Goal: Task Accomplishment & Management: Use online tool/utility

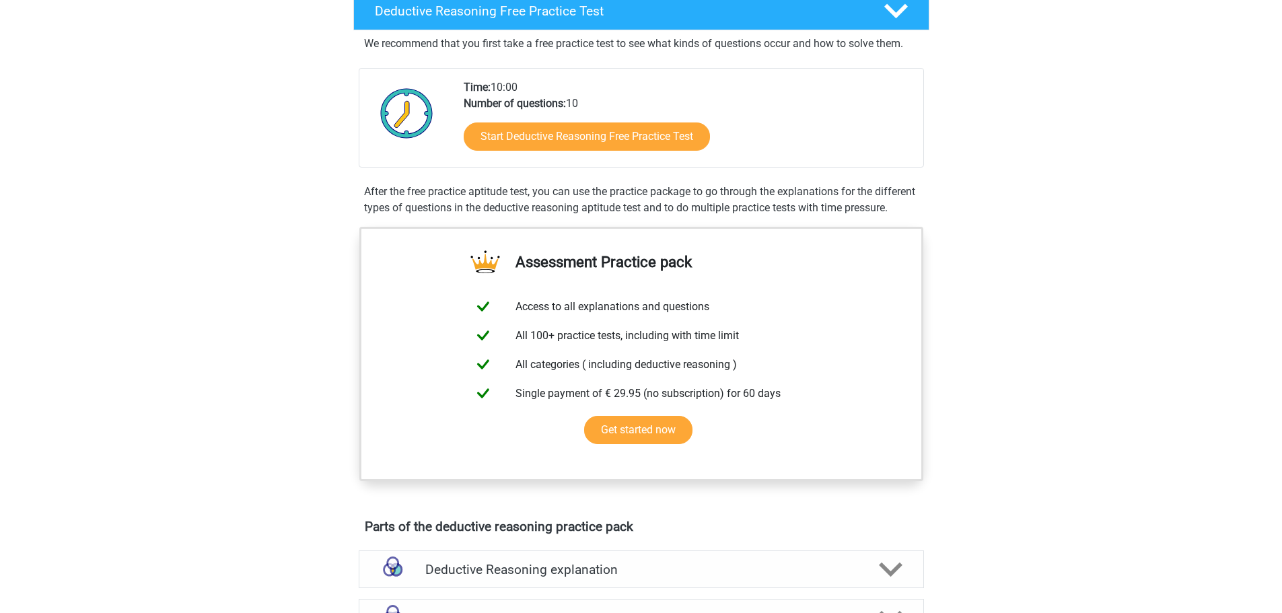
scroll to position [336, 0]
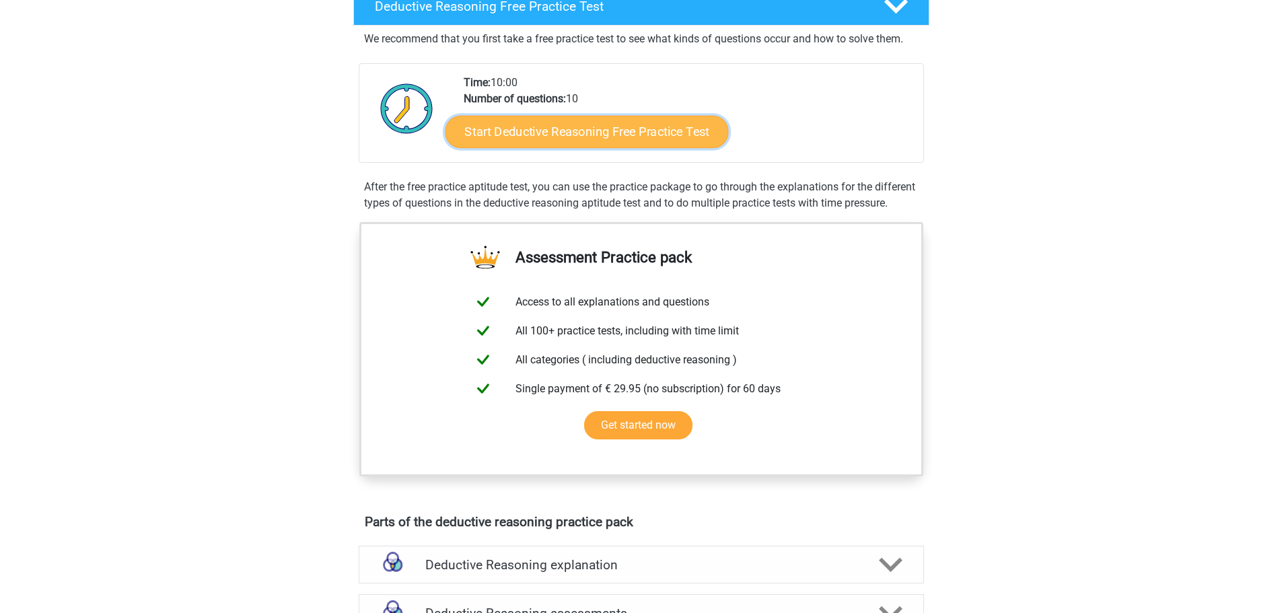
click at [612, 131] on link "Start Deductive Reasoning Free Practice Test" at bounding box center [586, 131] width 283 height 32
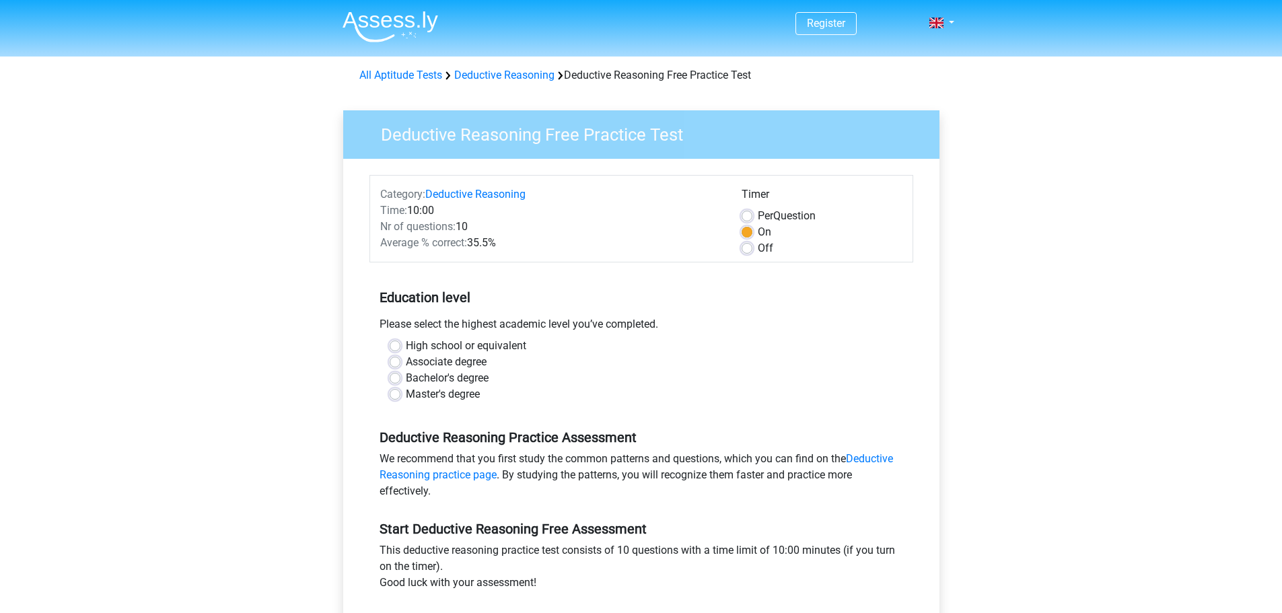
click at [406, 380] on label "Bachelor's degree" at bounding box center [447, 378] width 83 height 16
click at [394, 380] on input "Bachelor's degree" at bounding box center [395, 376] width 11 height 13
radio input "true"
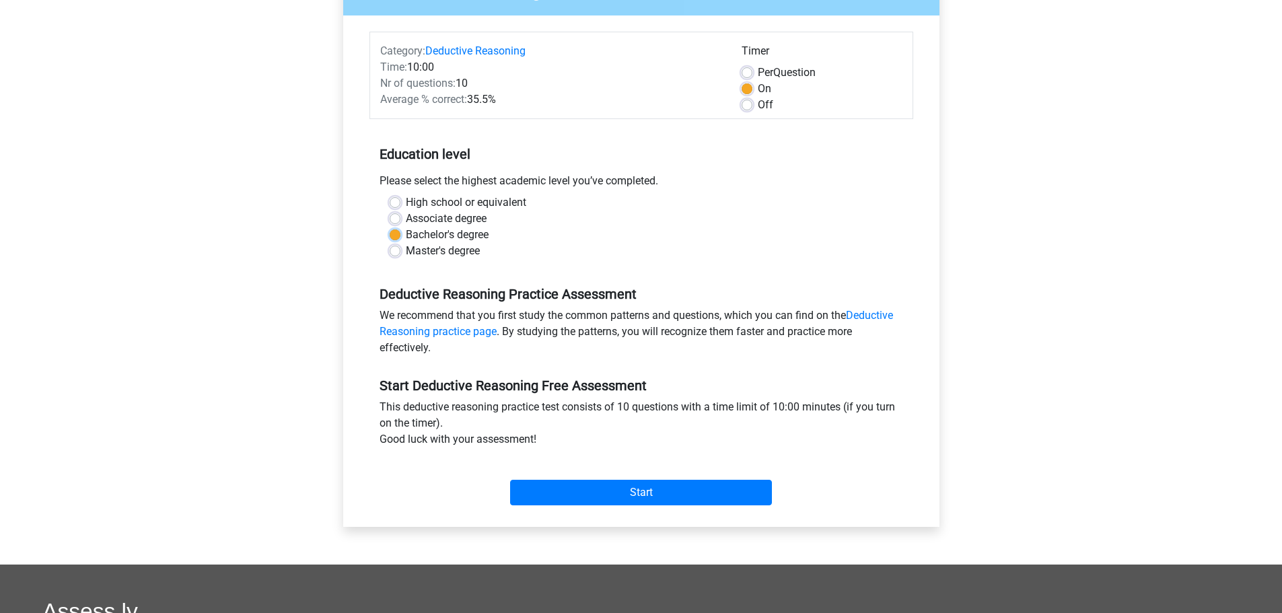
scroll to position [202, 0]
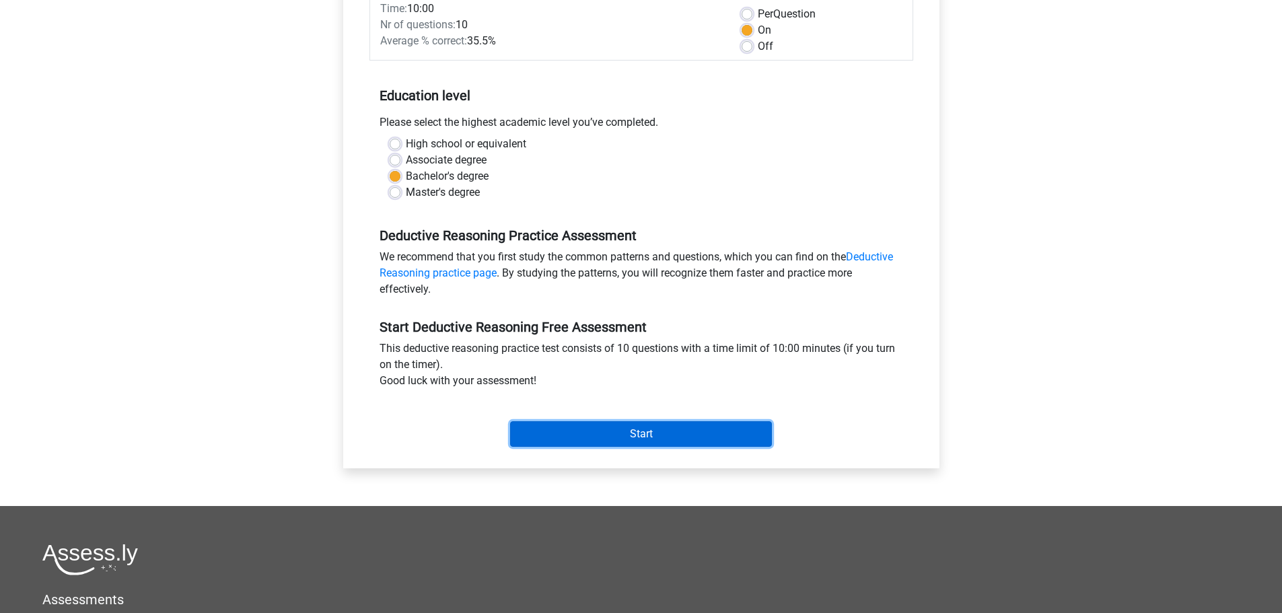
click at [587, 439] on input "Start" at bounding box center [641, 434] width 262 height 26
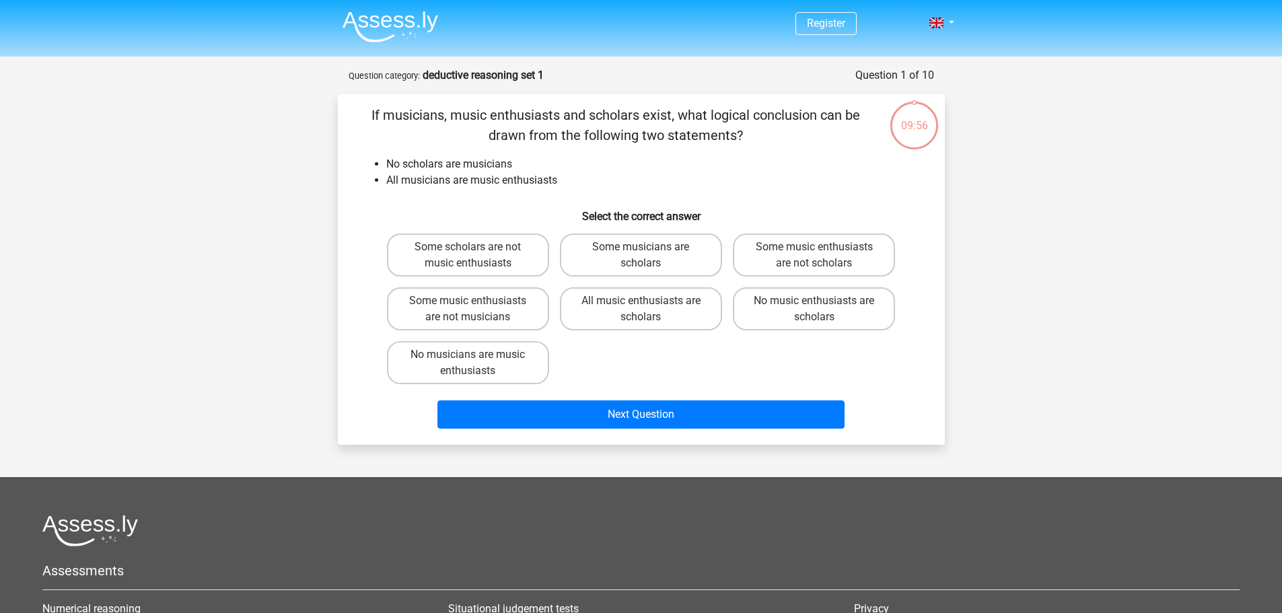
drag, startPoint x: 834, startPoint y: 209, endPoint x: 839, endPoint y: 200, distance: 9.9
